Goal: Task Accomplishment & Management: Use online tool/utility

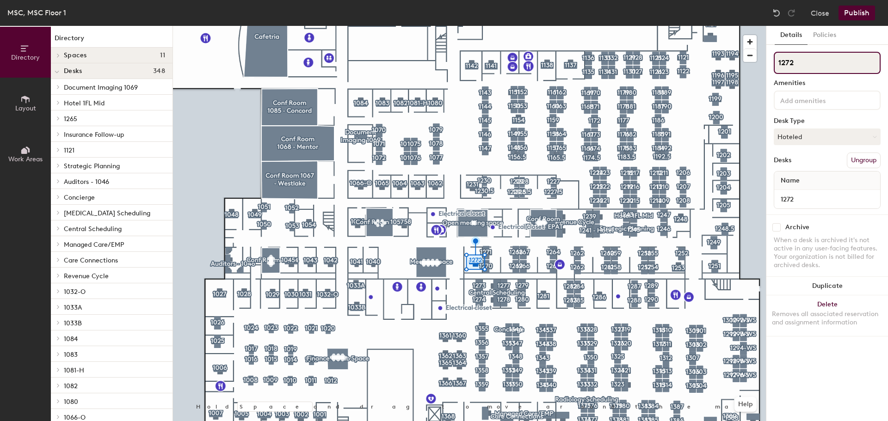
click at [796, 61] on input "1272" at bounding box center [827, 63] width 107 height 22
type input "1272 Hotel"
click at [490, 26] on div at bounding box center [469, 26] width 593 height 0
click at [816, 63] on input "1271" at bounding box center [827, 63] width 107 height 22
type input "1271 - Hotel"
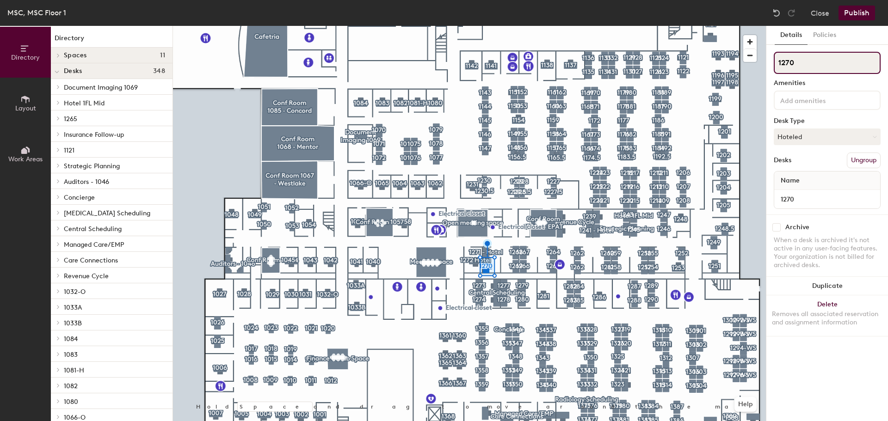
click at [818, 68] on input "1270" at bounding box center [827, 63] width 107 height 22
type input "1270 Hotel"
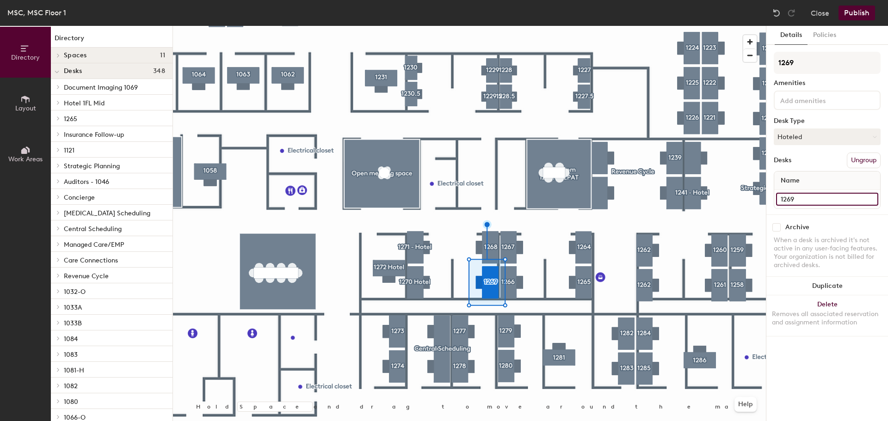
click at [799, 201] on input "1269" at bounding box center [827, 199] width 102 height 13
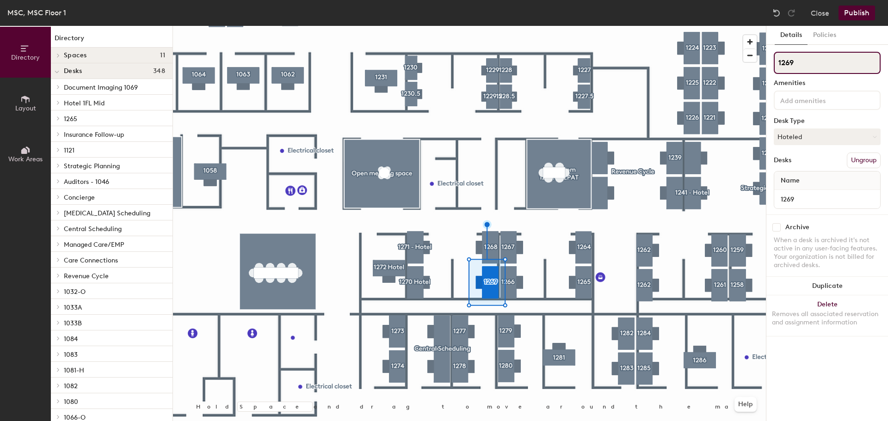
click at [803, 64] on input "1269" at bounding box center [827, 63] width 107 height 22
type input "1269 Hotel"
click at [858, 12] on button "Publish" at bounding box center [857, 13] width 37 height 15
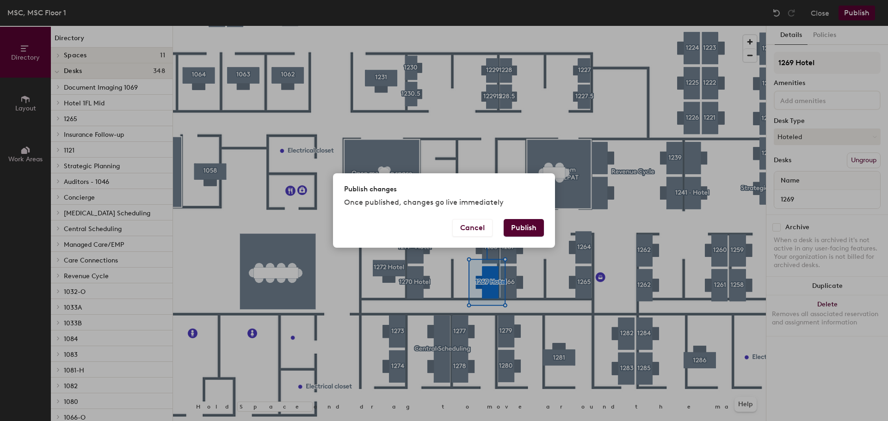
click at [526, 228] on button "Publish" at bounding box center [524, 228] width 40 height 18
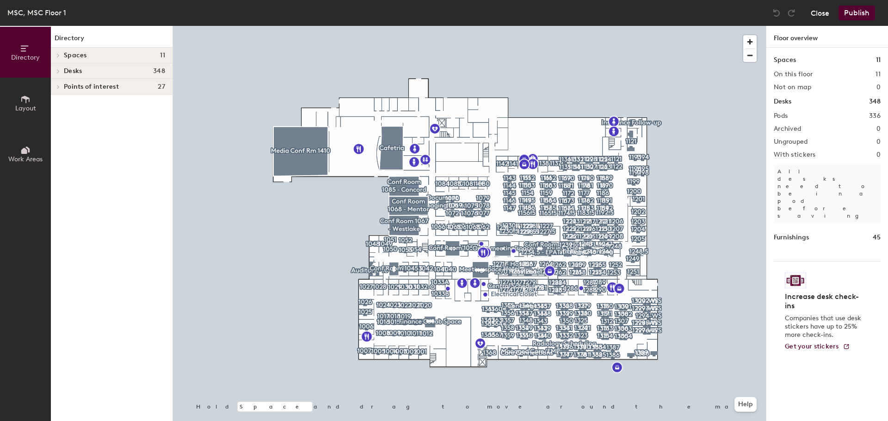
click at [821, 13] on button "Close" at bounding box center [820, 13] width 19 height 15
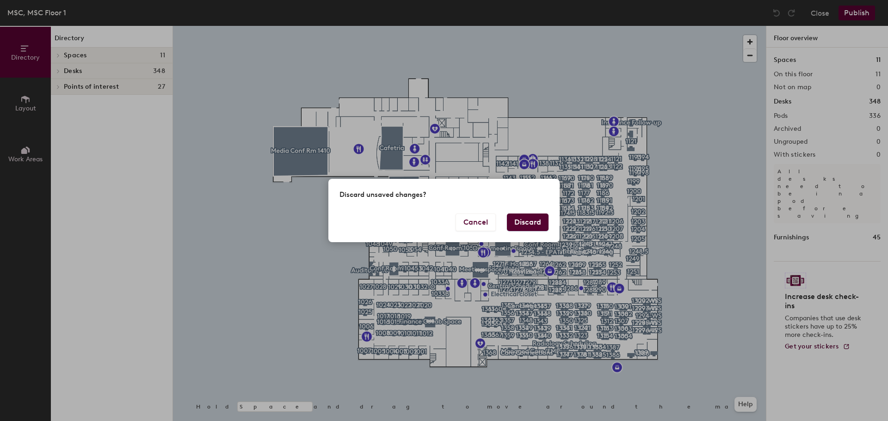
click at [544, 223] on button "Discard" at bounding box center [528, 223] width 42 height 18
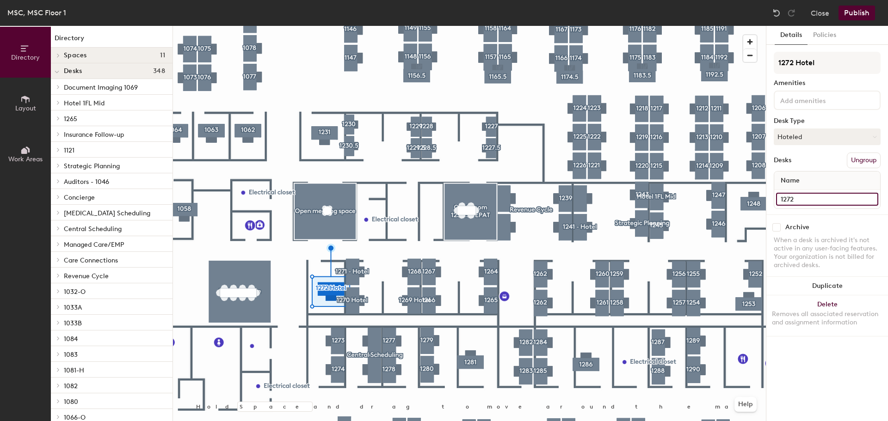
click at [804, 196] on input "1272" at bounding box center [827, 199] width 102 height 13
type input "1272 - Hotel"
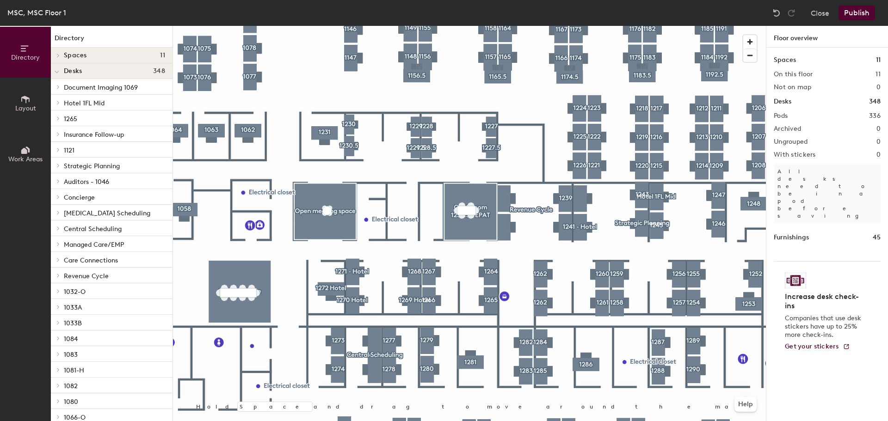
click at [343, 26] on div at bounding box center [469, 26] width 593 height 0
click at [337, 26] on div at bounding box center [469, 26] width 593 height 0
click at [853, 10] on button "Publish" at bounding box center [857, 13] width 37 height 15
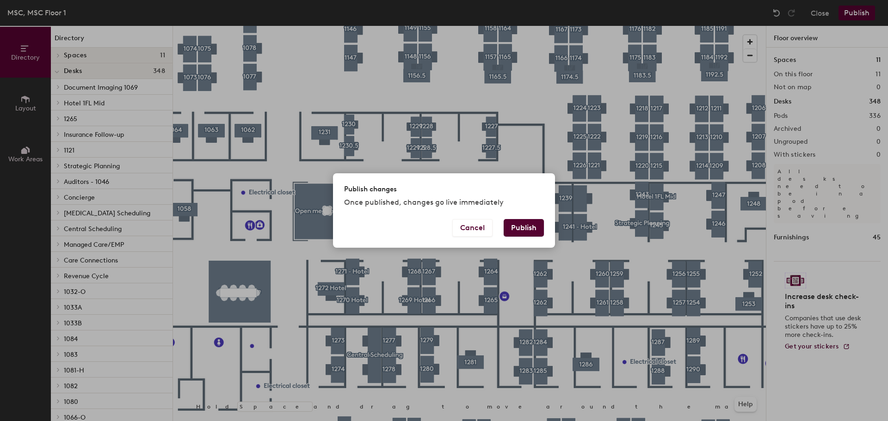
click at [516, 230] on button "Publish" at bounding box center [524, 228] width 40 height 18
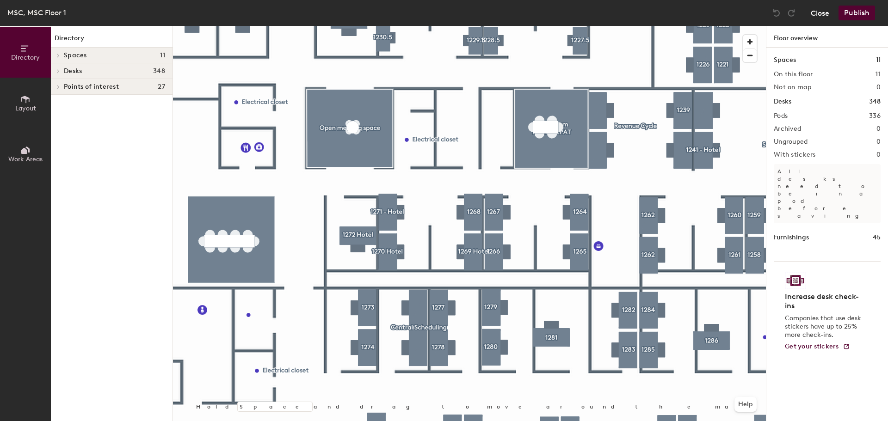
click at [825, 13] on button "Close" at bounding box center [820, 13] width 19 height 15
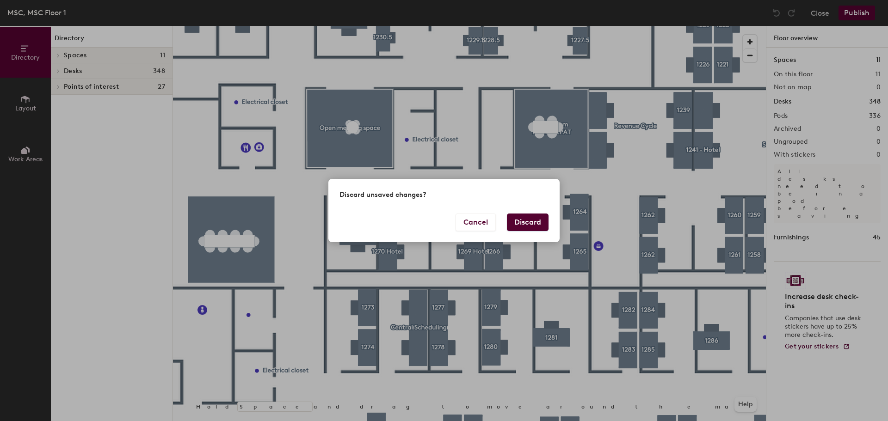
click at [528, 223] on button "Discard" at bounding box center [528, 223] width 42 height 18
